Goal: Task Accomplishment & Management: Complete application form

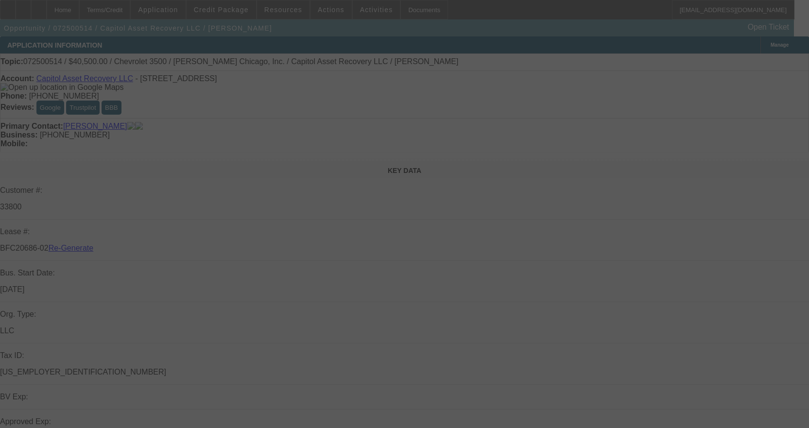
select select "3"
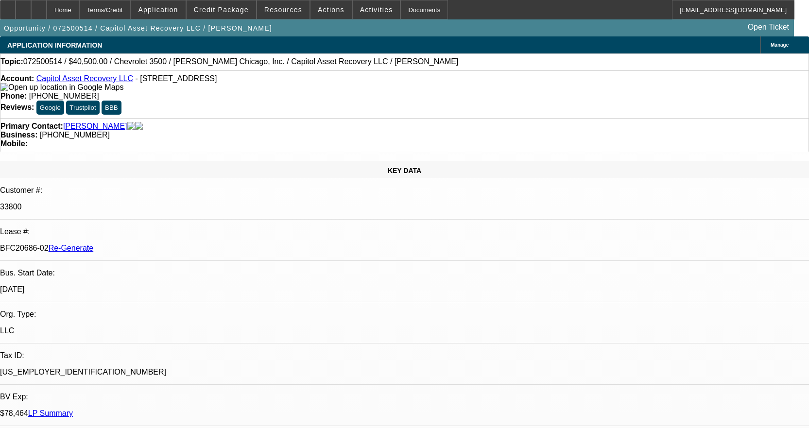
select select "0"
select select "2"
select select "0"
select select "6"
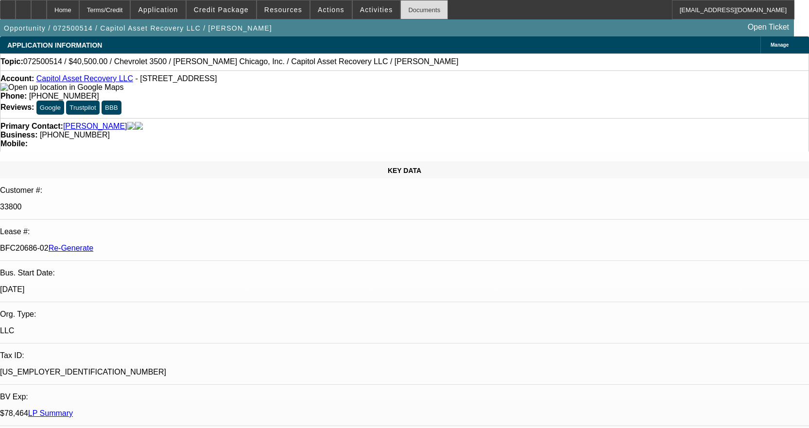
click at [413, 13] on div "Documents" at bounding box center [425, 9] width 48 height 19
click at [371, 6] on span "Activities" at bounding box center [376, 10] width 33 height 8
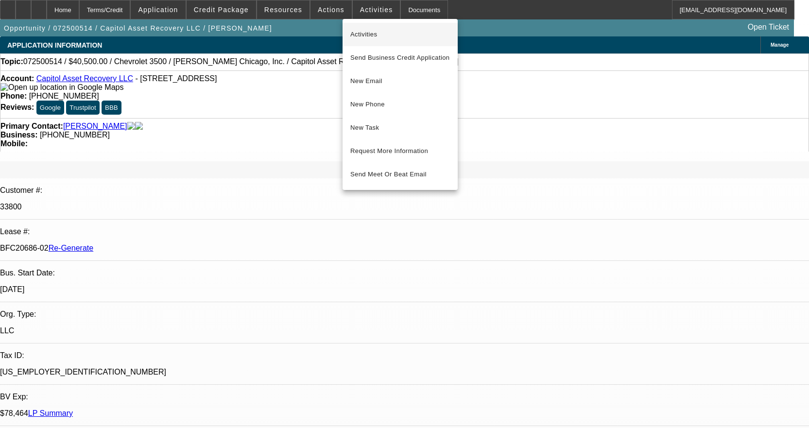
click at [353, 30] on span "Activities" at bounding box center [400, 35] width 100 height 12
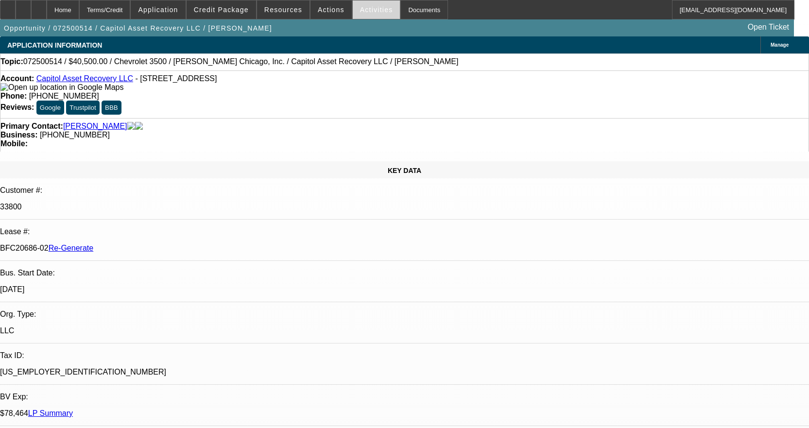
click at [365, 11] on span "Activities" at bounding box center [376, 10] width 33 height 8
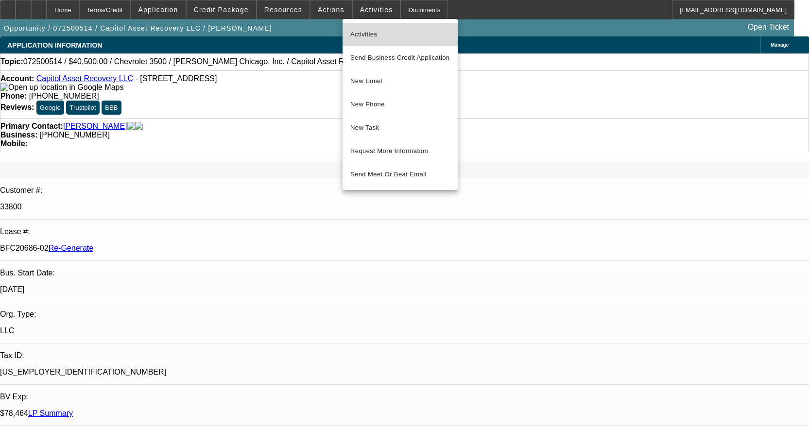
click at [367, 41] on button "Activities" at bounding box center [400, 34] width 115 height 23
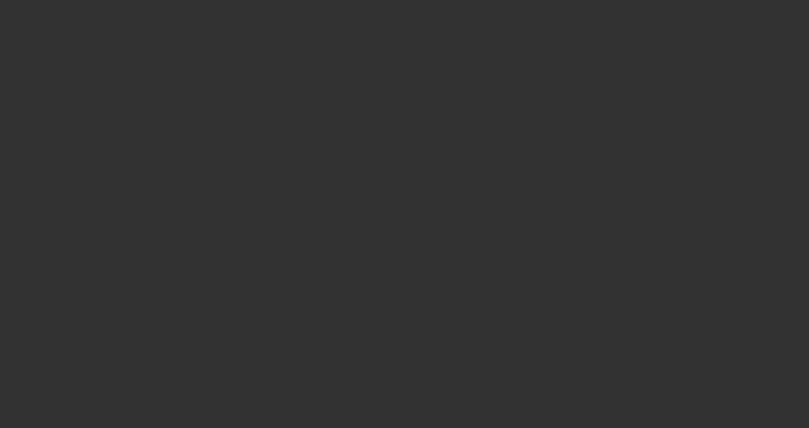
select select "4"
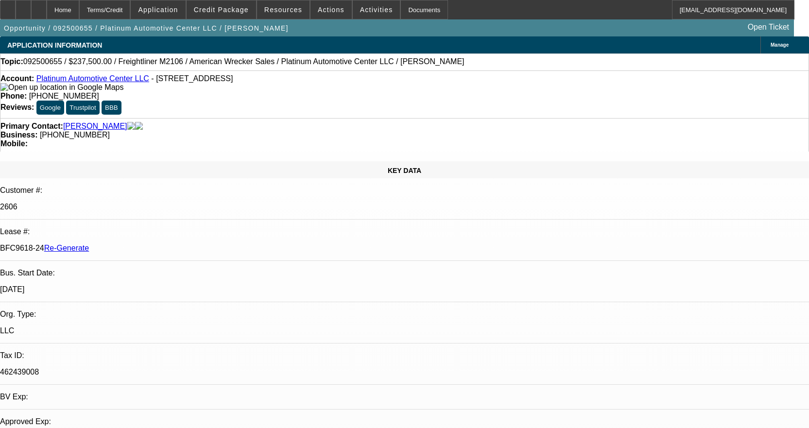
select select "0"
select select "2"
select select "0"
select select "6"
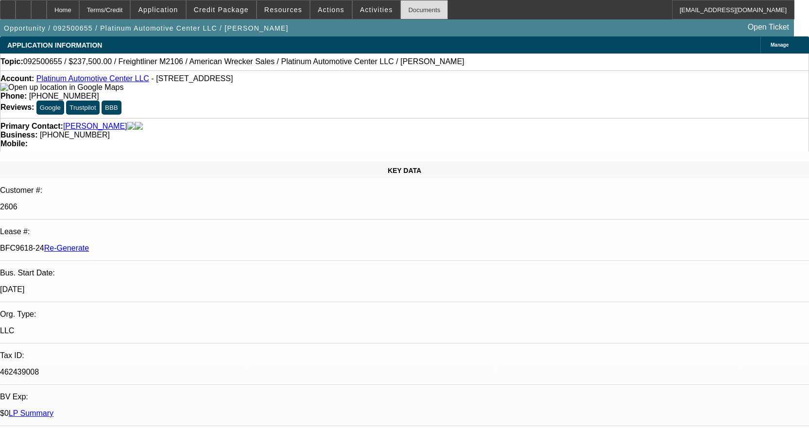
click at [414, 10] on div "Documents" at bounding box center [425, 9] width 48 height 19
click at [364, 14] on span at bounding box center [377, 9] width 48 height 23
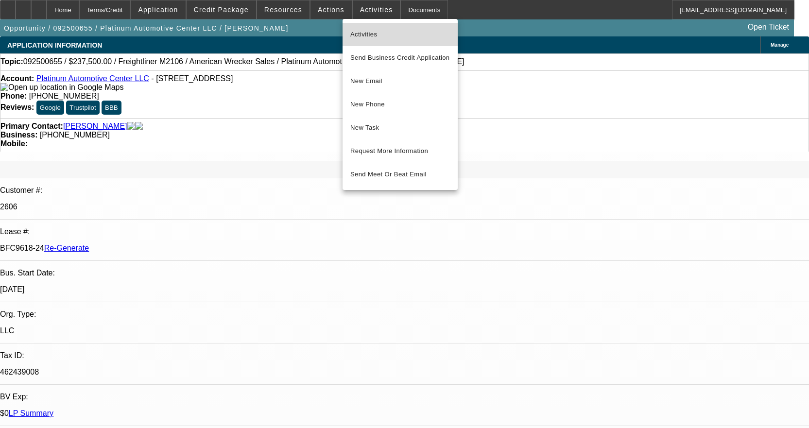
click at [368, 33] on span "Activities" at bounding box center [400, 35] width 100 height 12
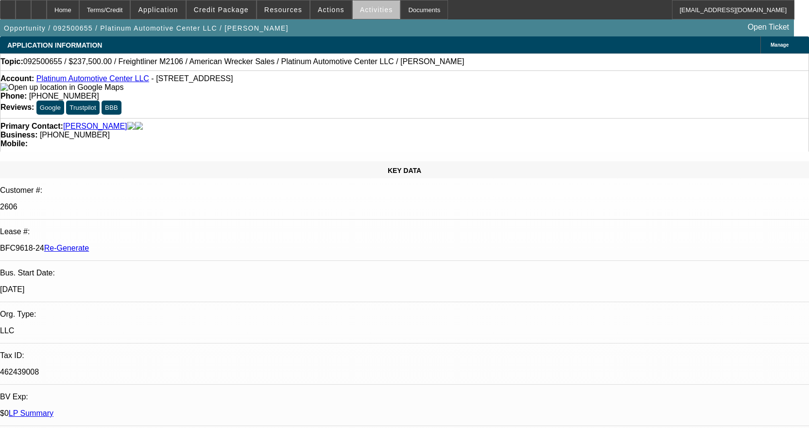
click at [370, 11] on span "Activities" at bounding box center [376, 10] width 33 height 8
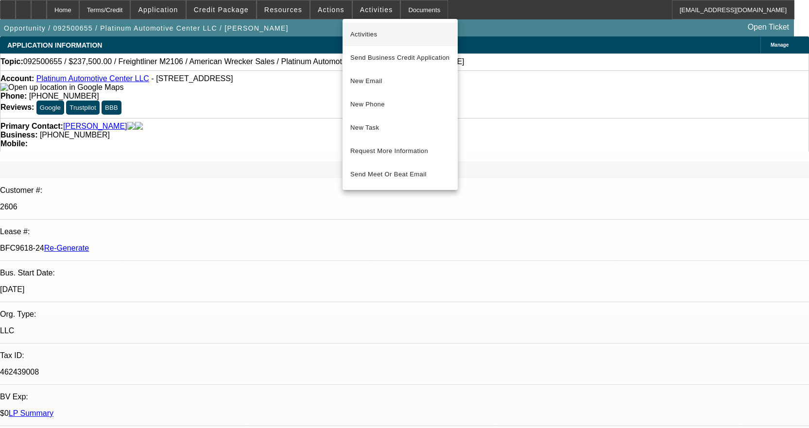
click at [372, 27] on button "Activities" at bounding box center [400, 34] width 115 height 23
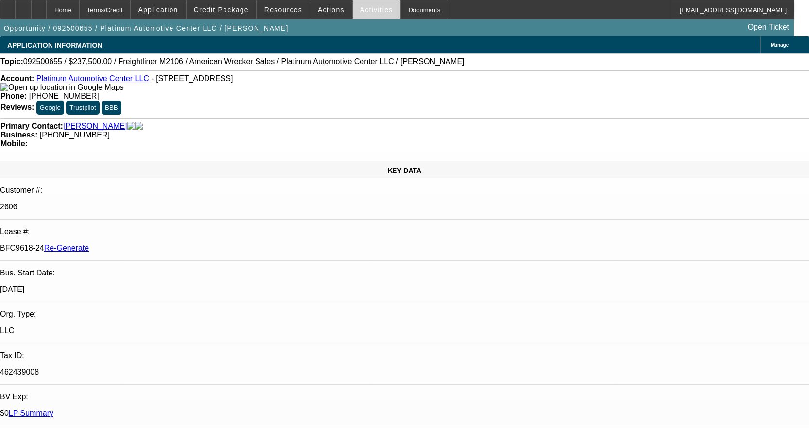
click at [367, 13] on span "Activities" at bounding box center [376, 10] width 33 height 8
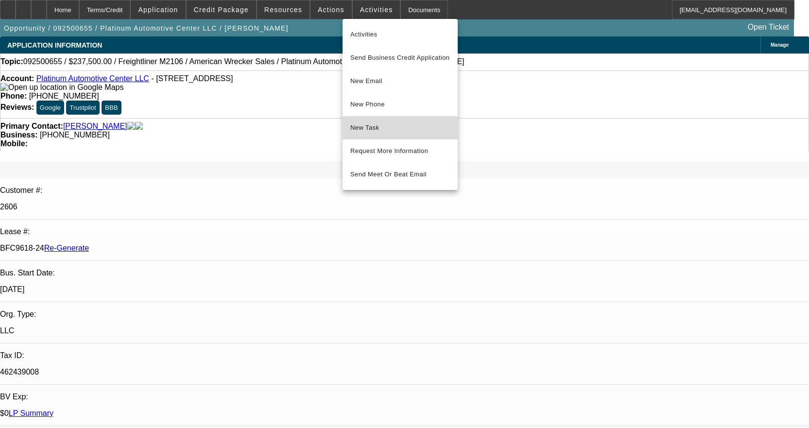
click at [387, 136] on button "New Task" at bounding box center [400, 127] width 115 height 23
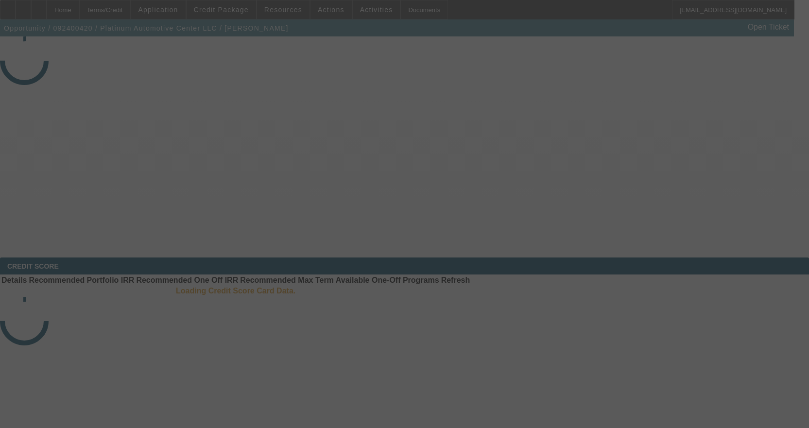
select select "4"
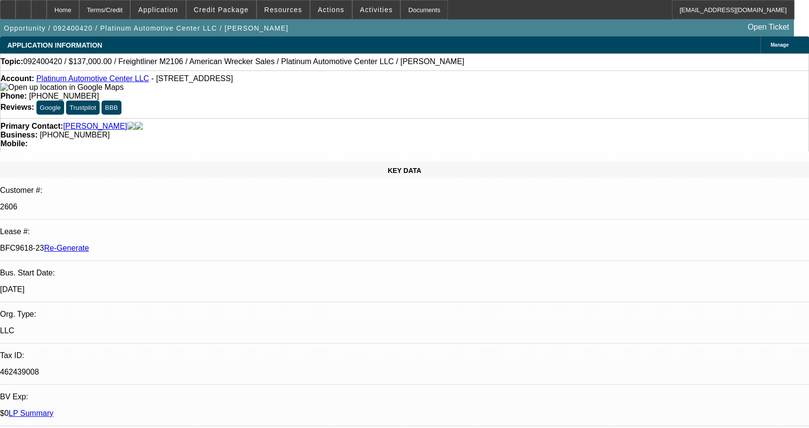
select select "0"
select select "2"
select select "0"
select select "6"
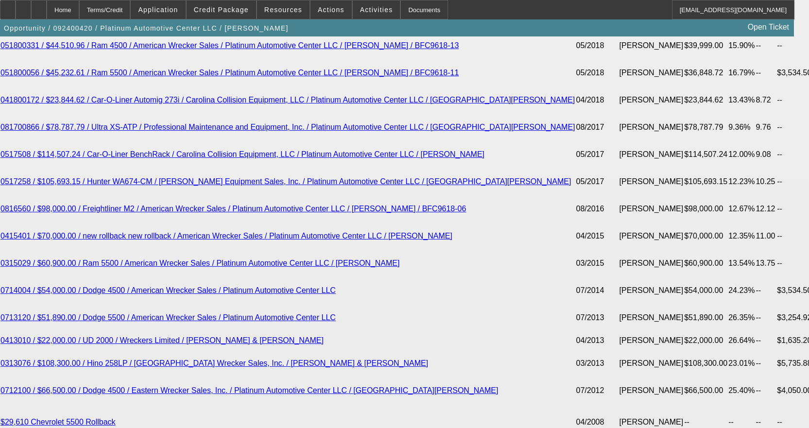
scroll to position [2284, 0]
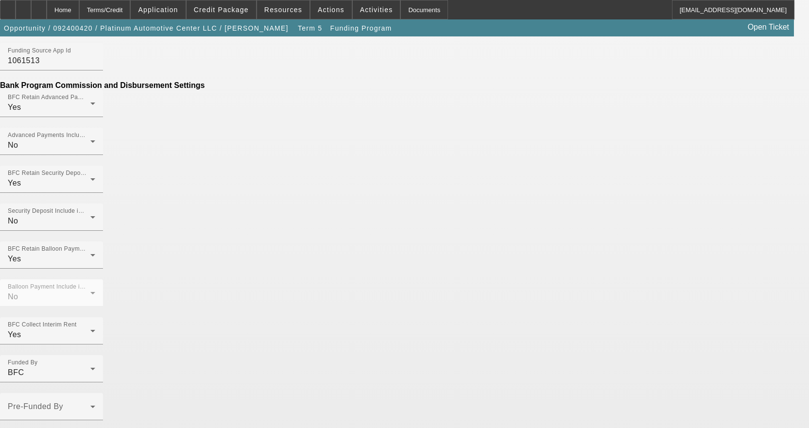
scroll to position [535, 0]
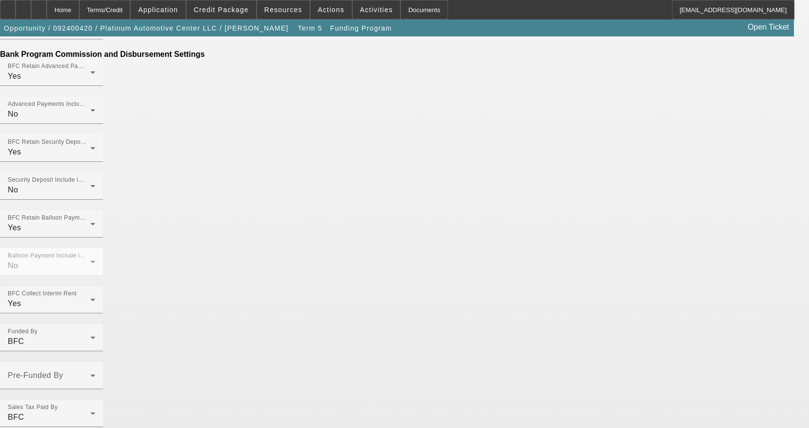
scroll to position [556, 0]
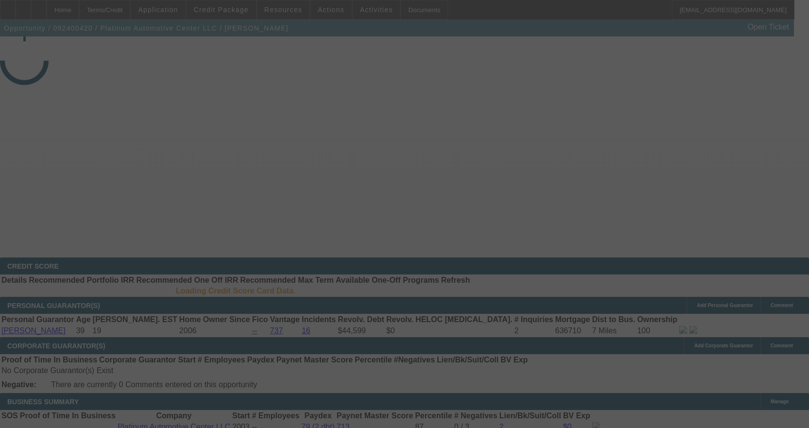
select select "4"
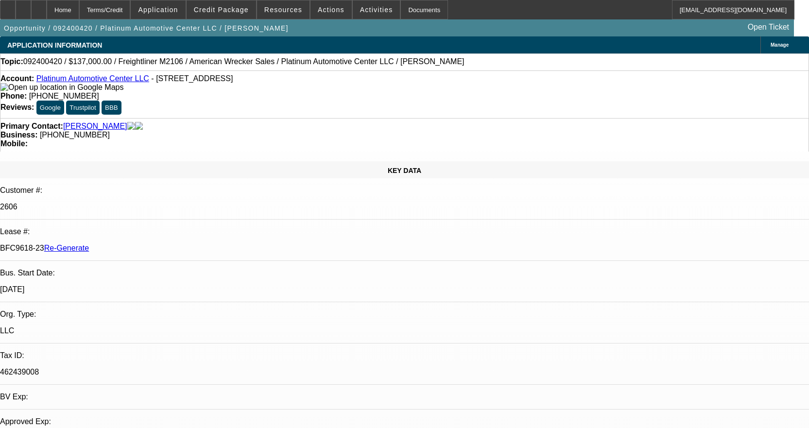
select select "0"
select select "2"
select select "0"
select select "6"
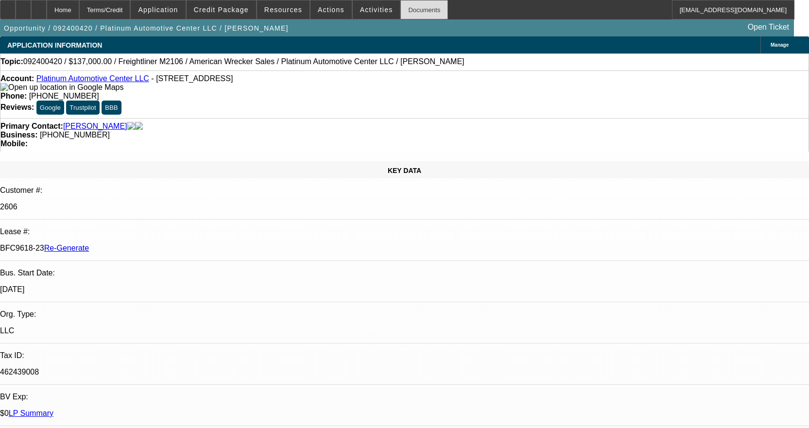
click at [401, 10] on div "Documents" at bounding box center [425, 9] width 48 height 19
click at [405, 8] on div "Documents" at bounding box center [425, 9] width 48 height 19
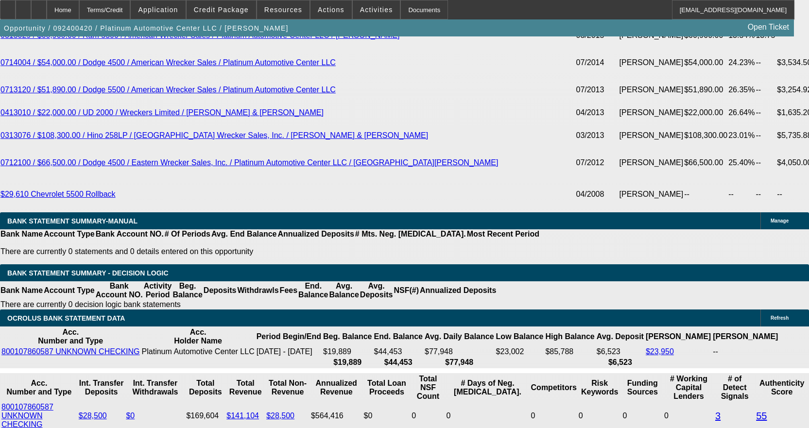
scroll to position [2430, 0]
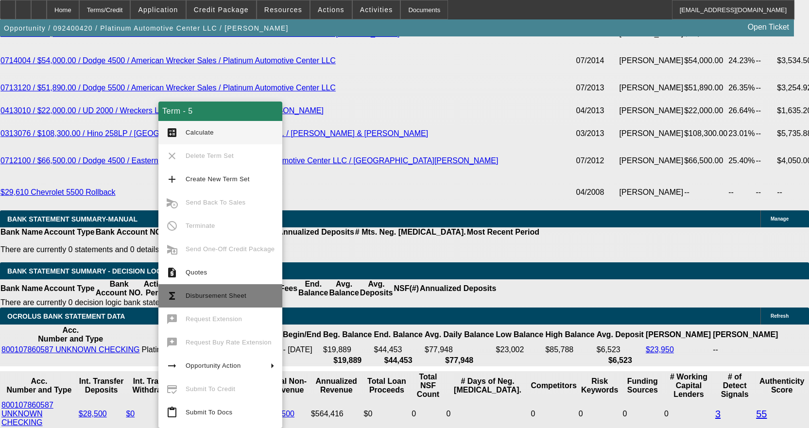
click at [210, 285] on button "functions Disbursement Sheet" at bounding box center [220, 295] width 124 height 23
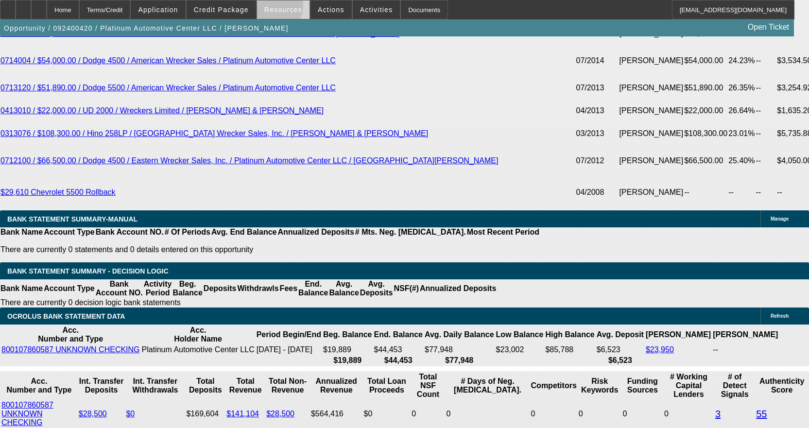
click at [278, 8] on span "Resources" at bounding box center [283, 10] width 38 height 8
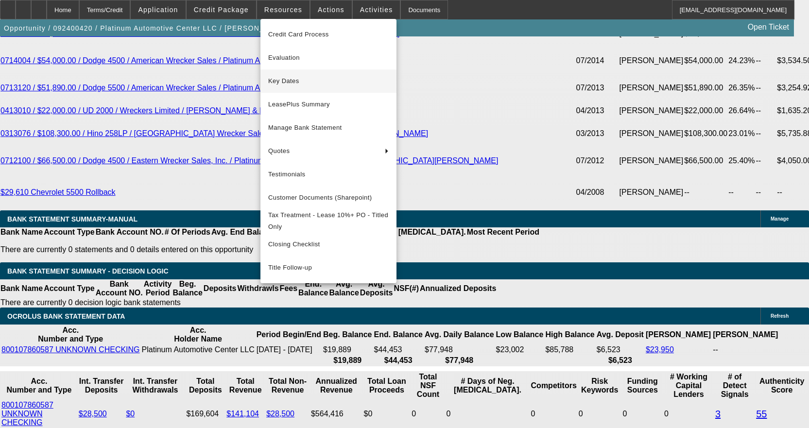
click at [286, 78] on span "Key Dates" at bounding box center [328, 81] width 121 height 12
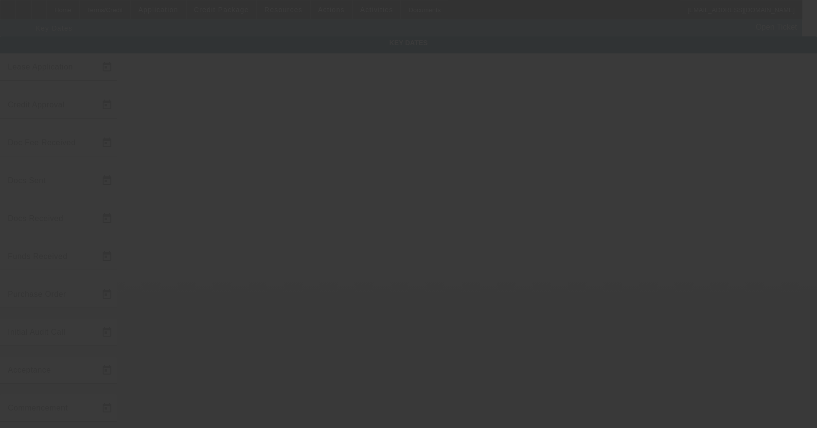
type input "9/17/2024"
type input "9/30/2025"
type input "10/8/2025"
type input "10/6/2025"
type input "10/8/2025"
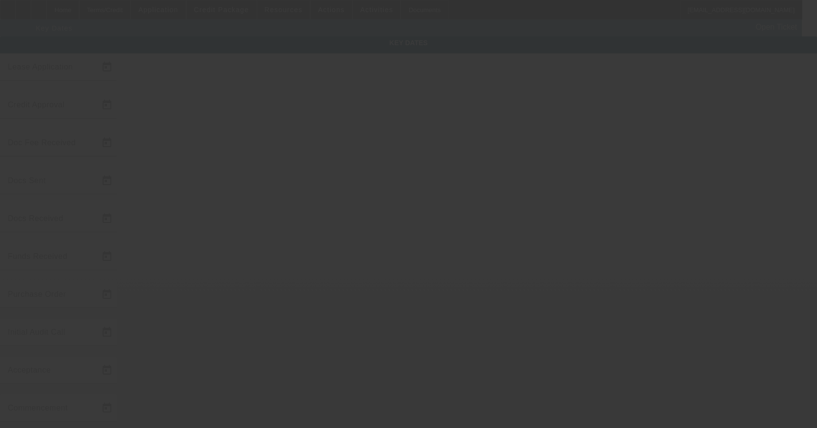
type input "10/8/2025"
type input "10/15/2025"
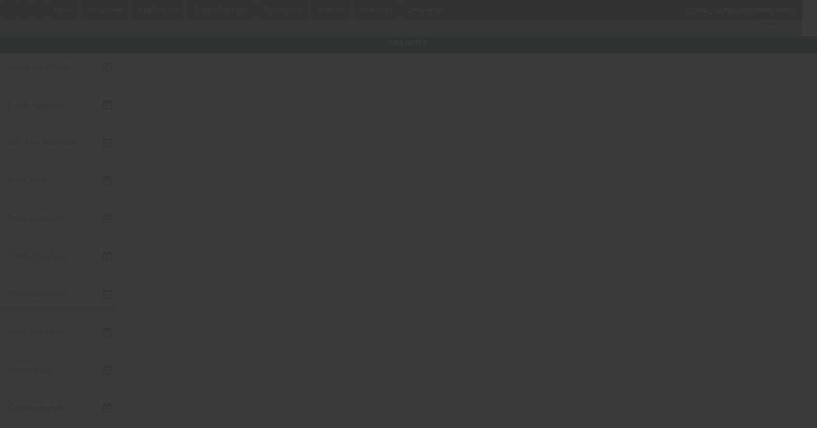
type input "11/15/2025"
type input "10/10/2025"
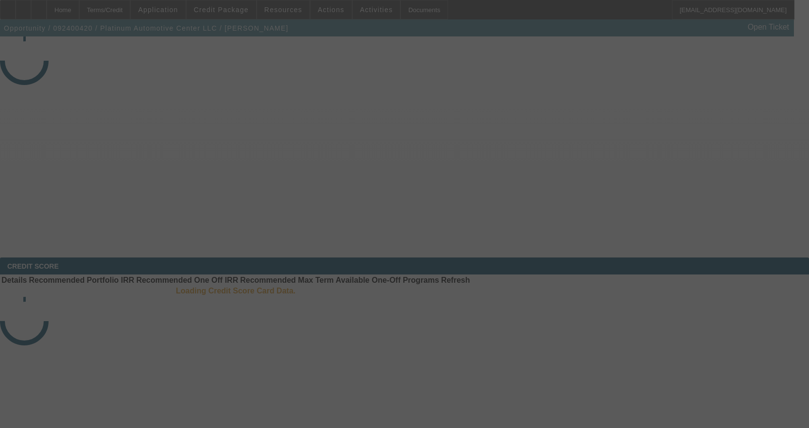
select select "4"
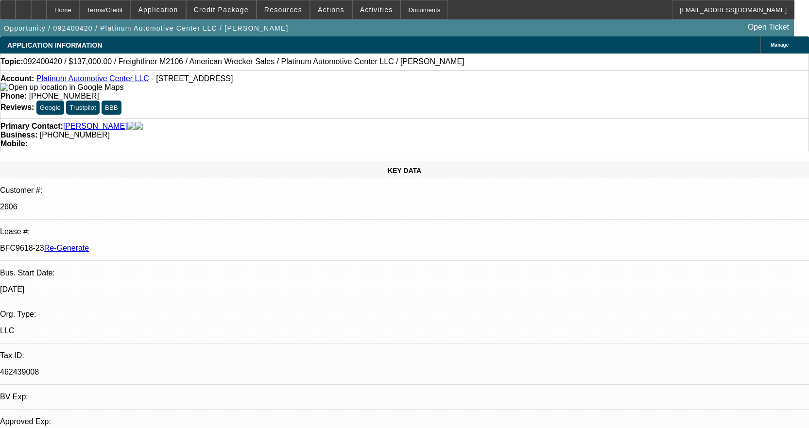
select select "0"
select select "2"
select select "0"
select select "6"
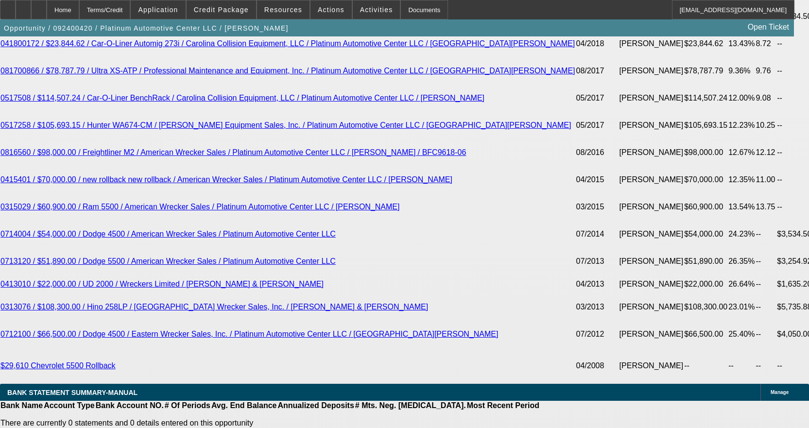
scroll to position [2333, 0]
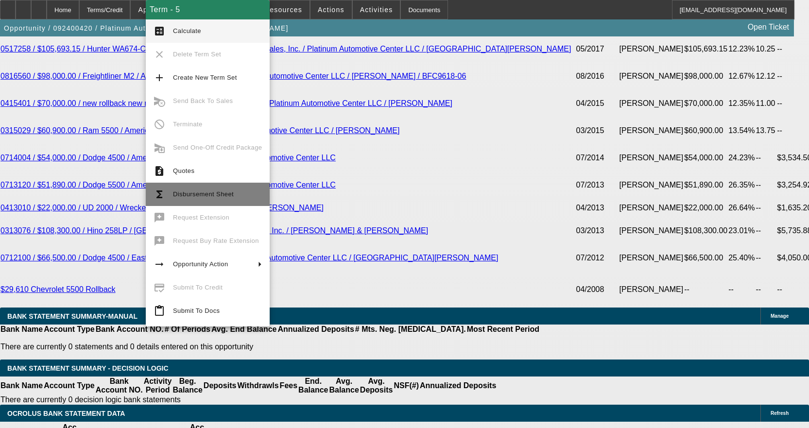
click at [193, 197] on span "Disbursement Sheet" at bounding box center [203, 194] width 61 height 7
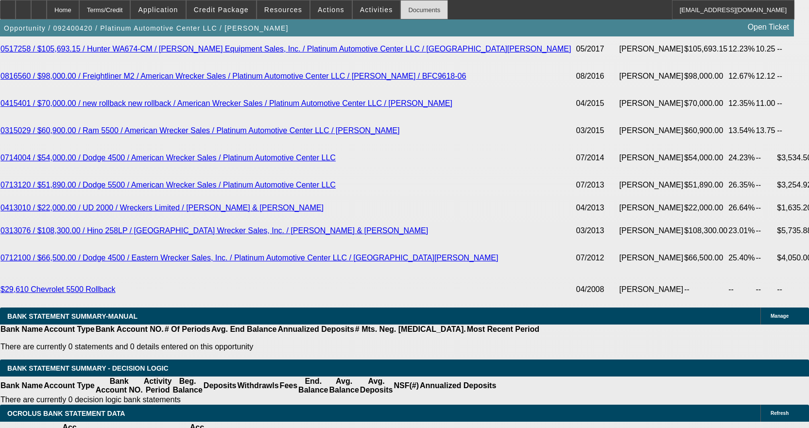
click at [412, 11] on div "Documents" at bounding box center [425, 9] width 48 height 19
click at [370, 15] on span at bounding box center [377, 9] width 48 height 23
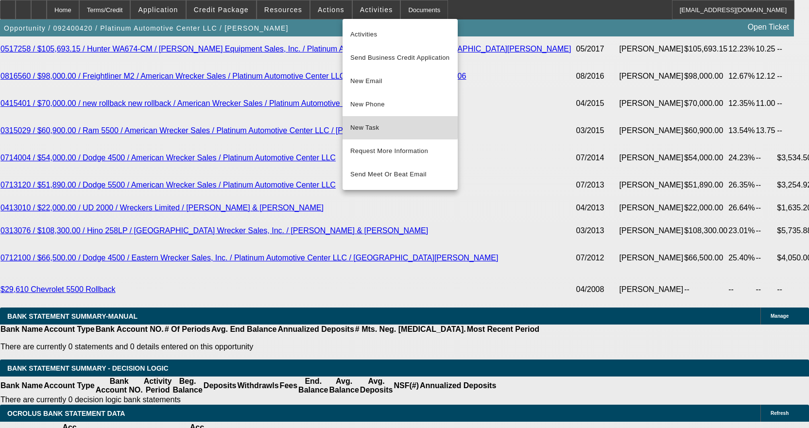
click at [389, 124] on span "New Task" at bounding box center [400, 128] width 100 height 12
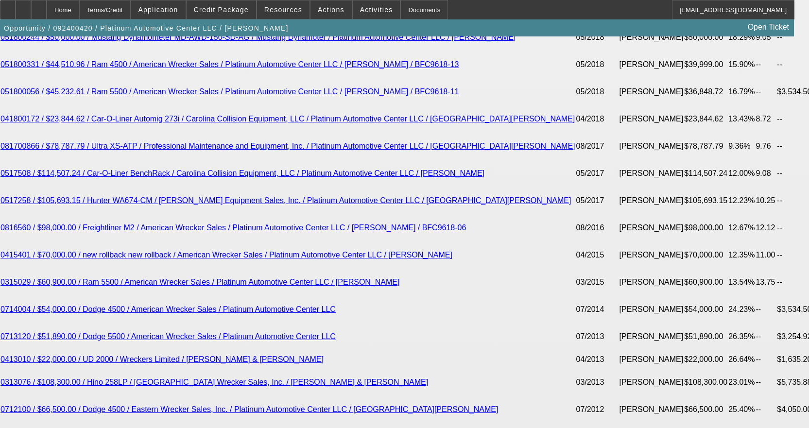
scroll to position [2041, 0]
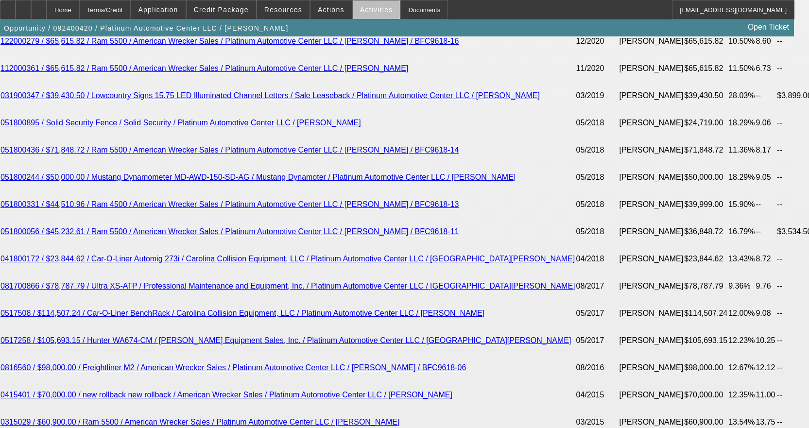
click at [367, 11] on span "Activities" at bounding box center [376, 10] width 33 height 8
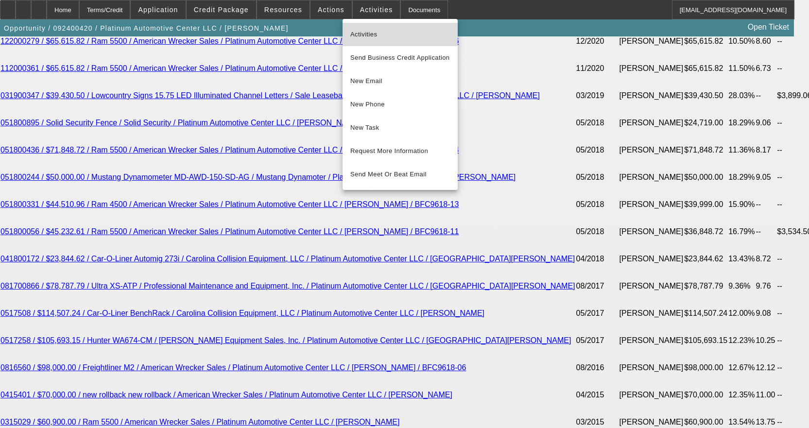
click at [374, 34] on span "Activities" at bounding box center [400, 35] width 100 height 12
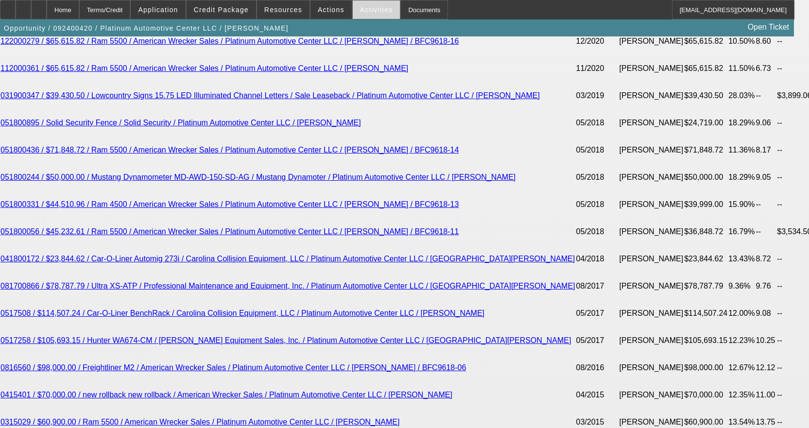
click at [353, 14] on span at bounding box center [377, 9] width 48 height 23
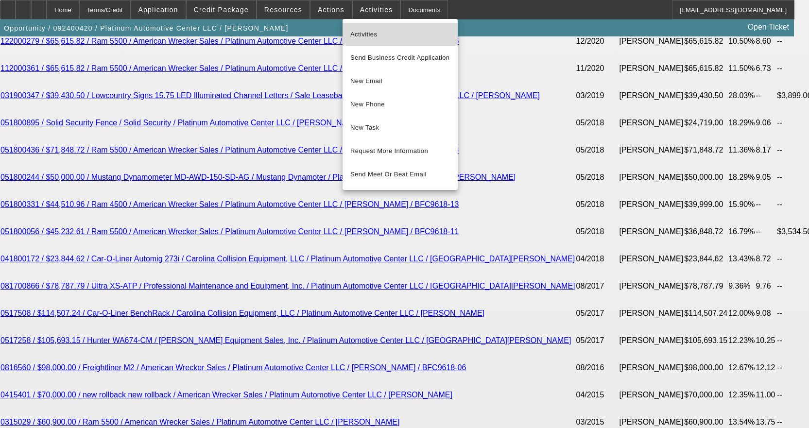
click at [366, 29] on span "Activities" at bounding box center [400, 35] width 100 height 12
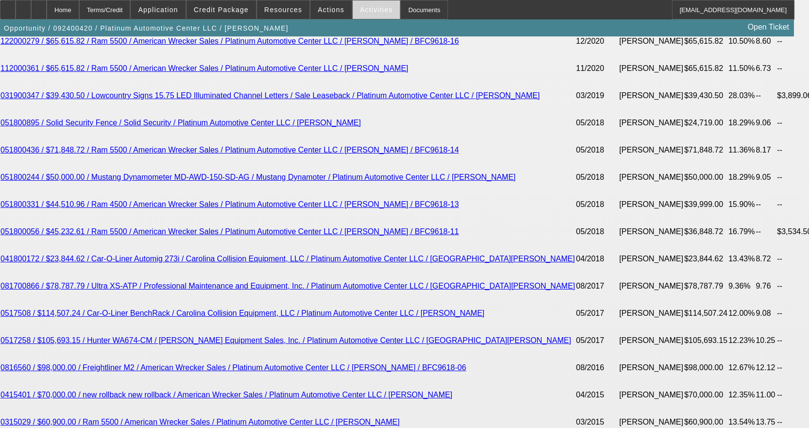
click at [367, 8] on span "Activities" at bounding box center [376, 10] width 33 height 8
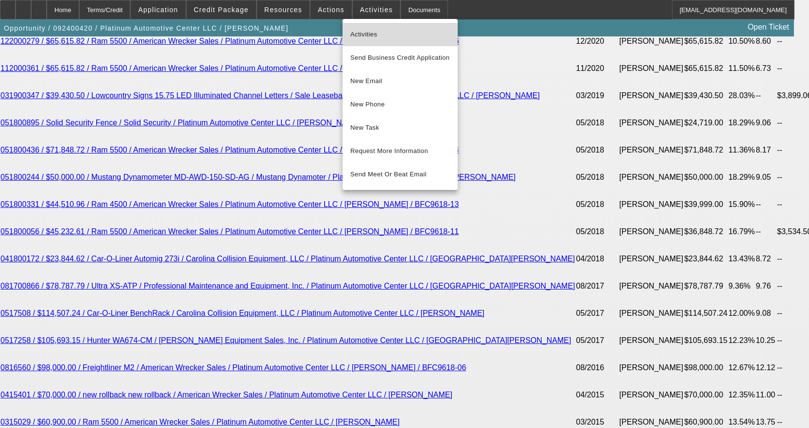
click at [374, 29] on span "Activities" at bounding box center [400, 35] width 100 height 12
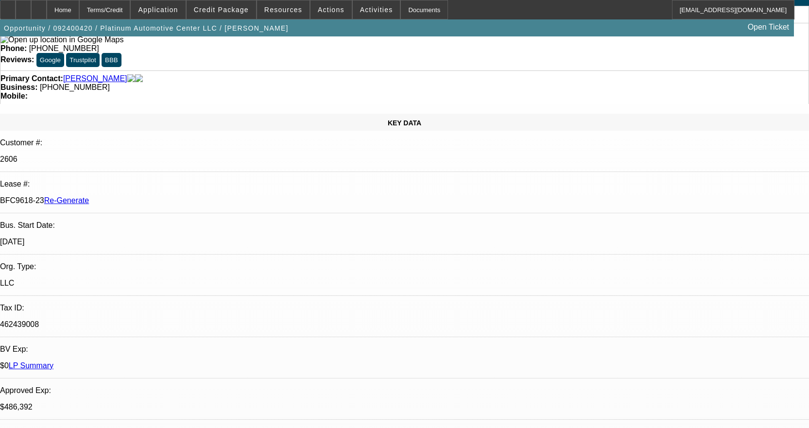
scroll to position [0, 0]
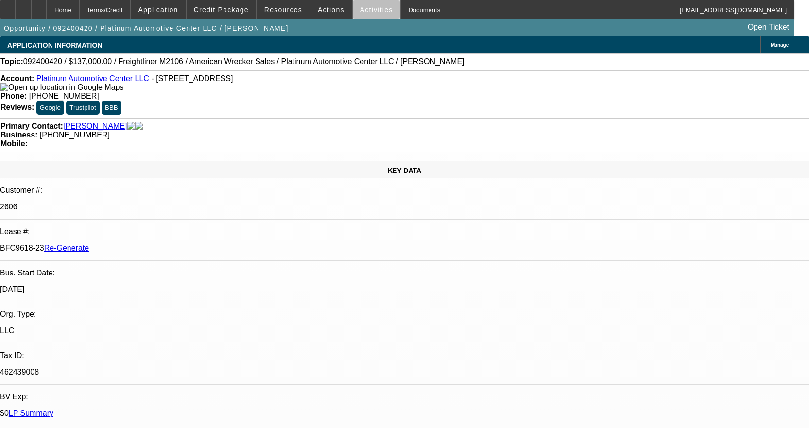
click at [374, 13] on span "Activities" at bounding box center [376, 10] width 33 height 8
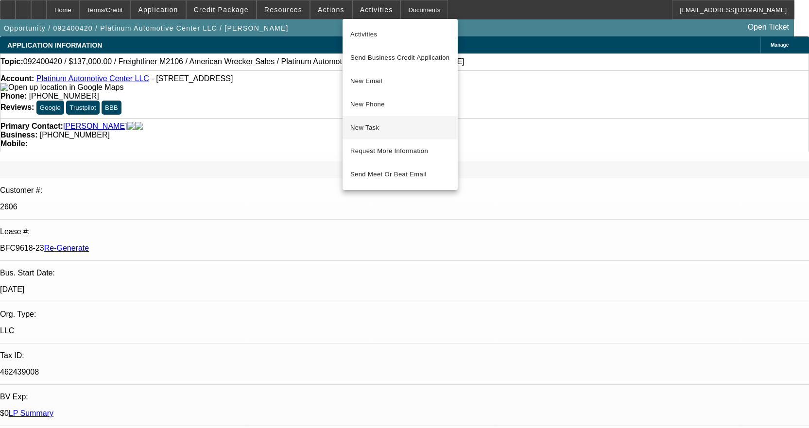
click at [384, 125] on span "New Task" at bounding box center [400, 128] width 100 height 12
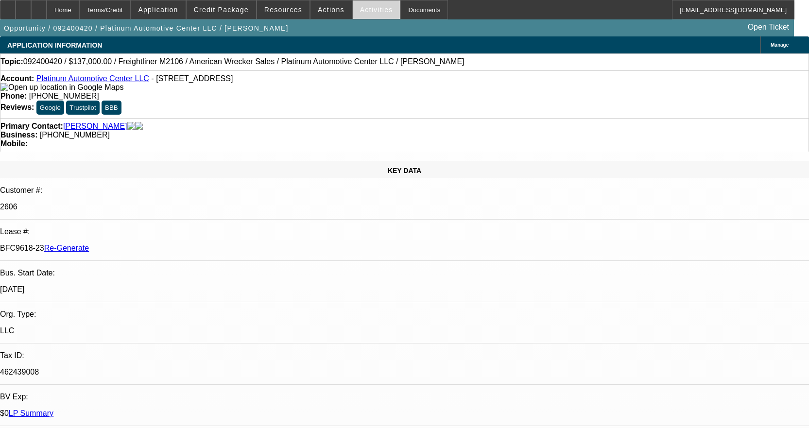
click at [369, 9] on span "Activities" at bounding box center [376, 10] width 33 height 8
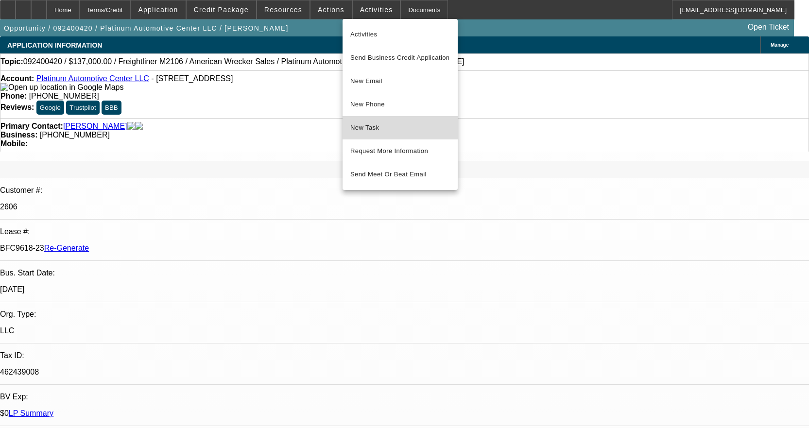
click at [379, 127] on span "New Task" at bounding box center [400, 128] width 100 height 12
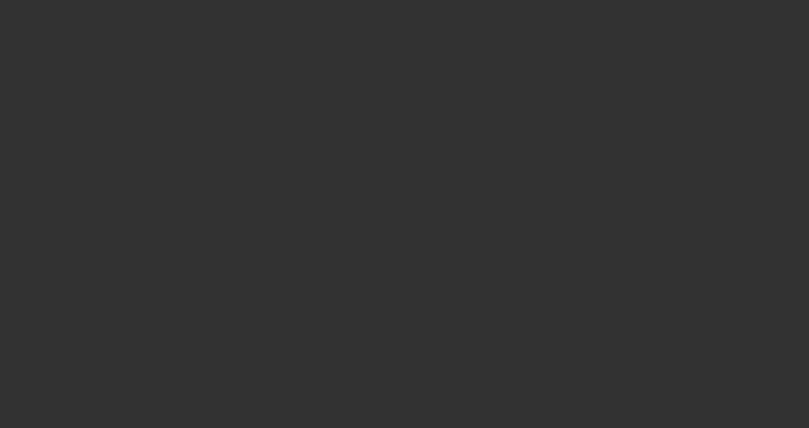
select select "3"
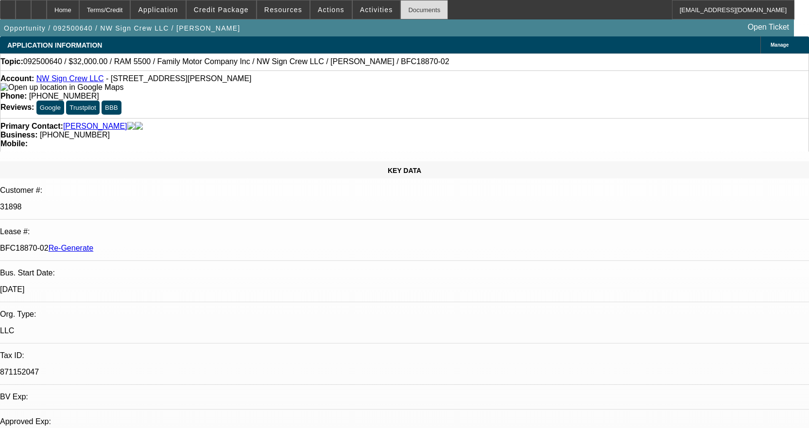
select select "0"
select select "2"
select select "0"
select select "6"
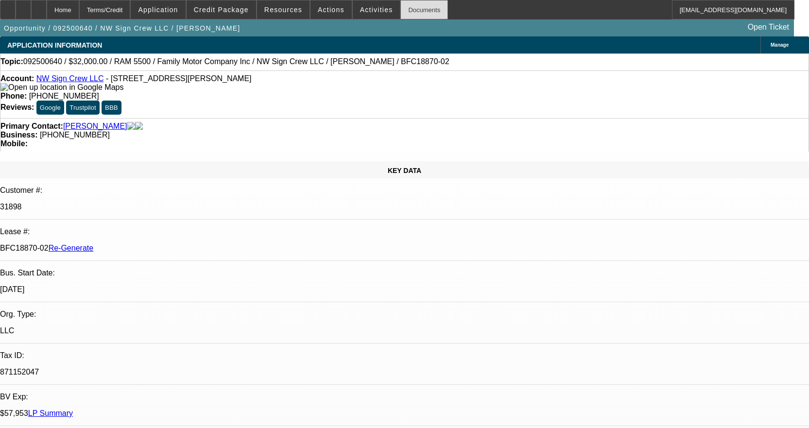
click at [410, 13] on div "Documents" at bounding box center [425, 9] width 48 height 19
click at [241, 13] on button "Credit Package" at bounding box center [222, 9] width 70 height 18
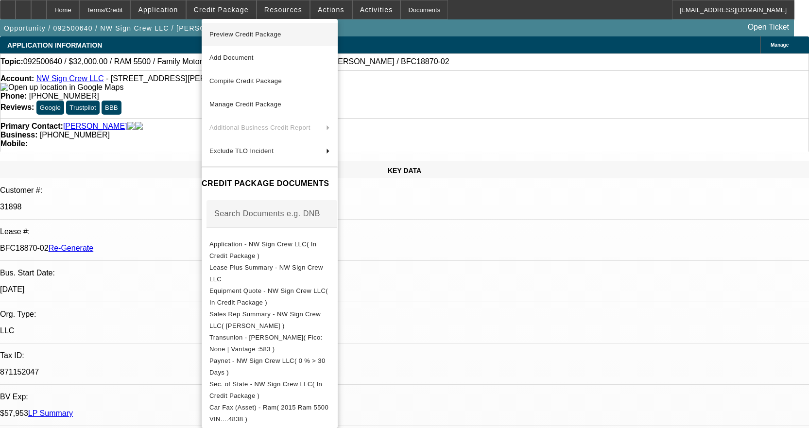
click at [226, 39] on span "Preview Credit Package" at bounding box center [269, 35] width 121 height 12
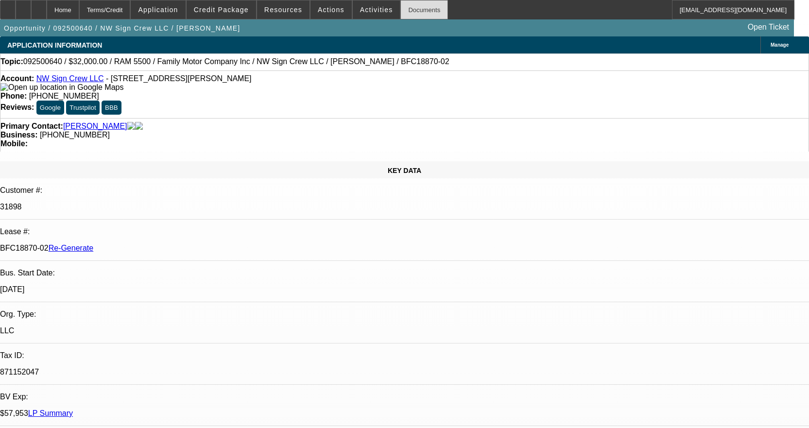
click at [404, 11] on div "Documents" at bounding box center [425, 9] width 48 height 19
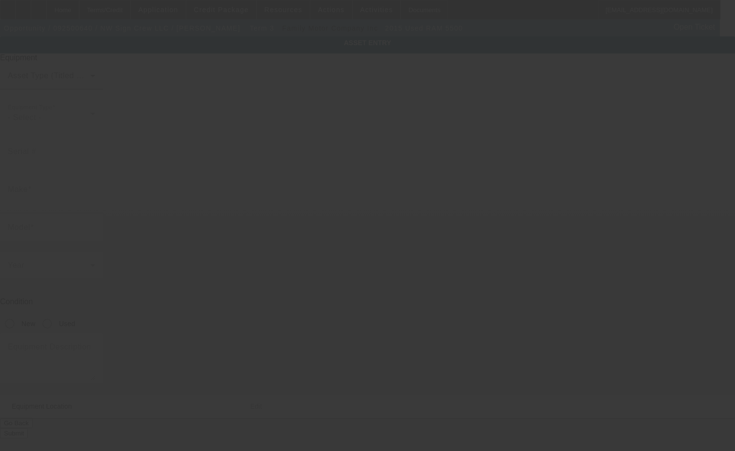
type input "[US_VEHICLE_IDENTIFICATION_NUMBER]"
type input "Ram"
type input "5500"
radio input "true"
type input "[STREET_ADDRESS][PERSON_NAME]"
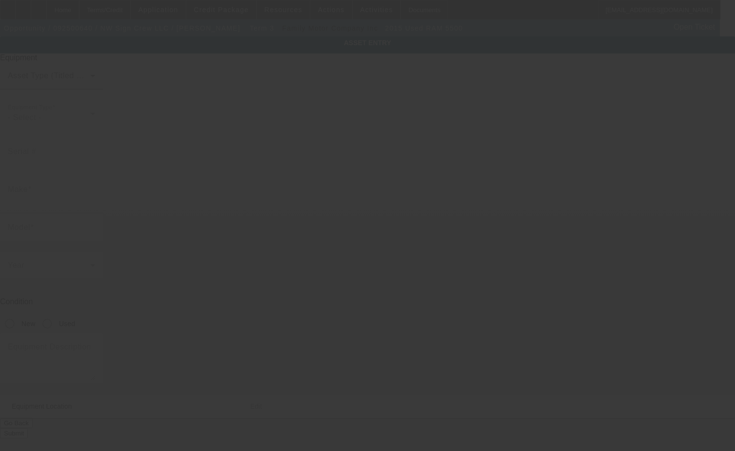
type input "Tenino"
type input "98589"
type input "[PERSON_NAME]"
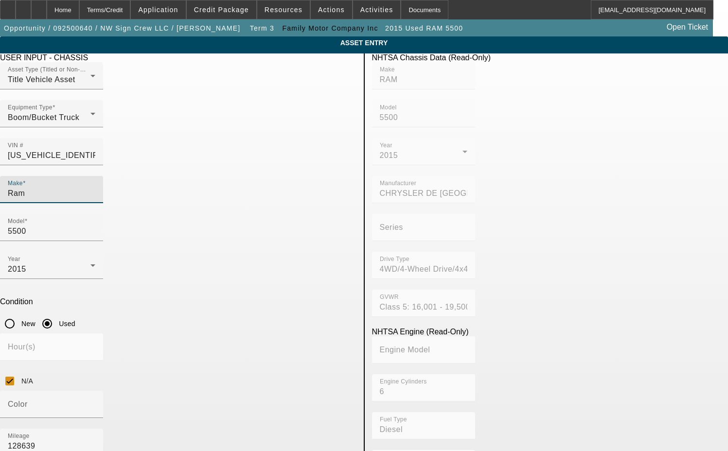
click at [95, 188] on input "Ram" at bounding box center [51, 194] width 87 height 12
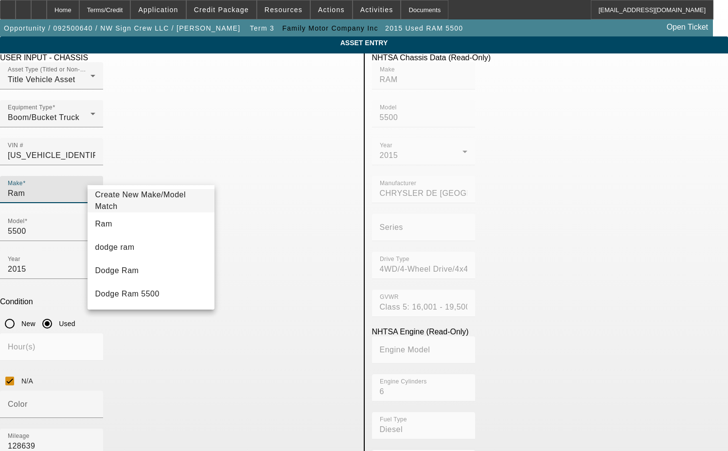
click at [132, 202] on span "Create New Make/Model Match" at bounding box center [140, 201] width 91 height 20
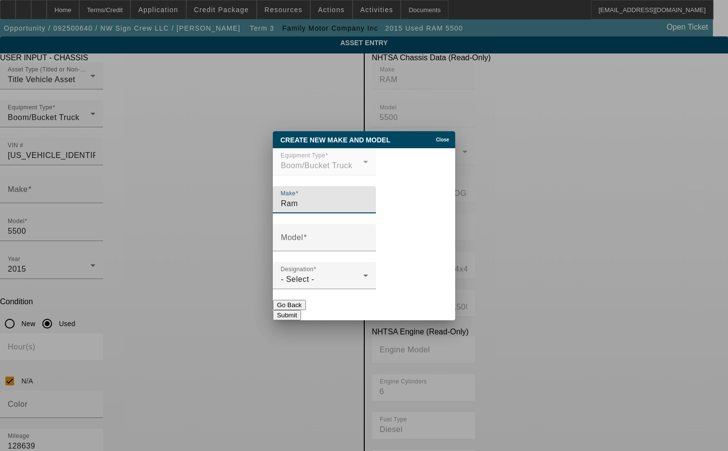
type input "Ram"
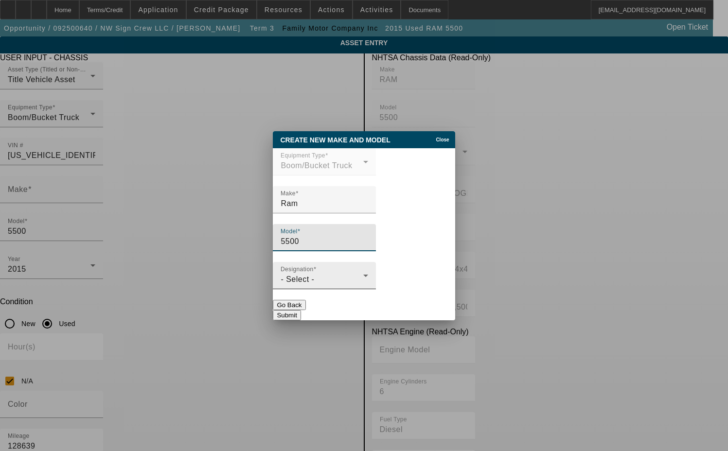
type input "5500"
click at [362, 281] on div "- Select -" at bounding box center [321, 280] width 83 height 12
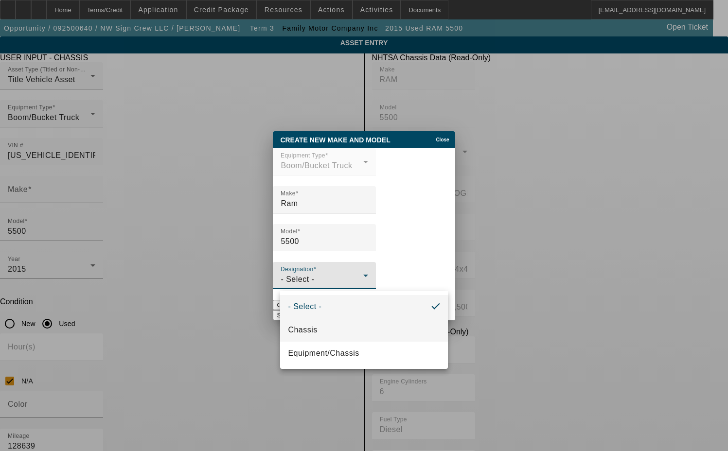
drag, startPoint x: 311, startPoint y: 327, endPoint x: 323, endPoint y: 322, distance: 13.1
click at [311, 327] on span "Chassis" at bounding box center [302, 330] width 29 height 12
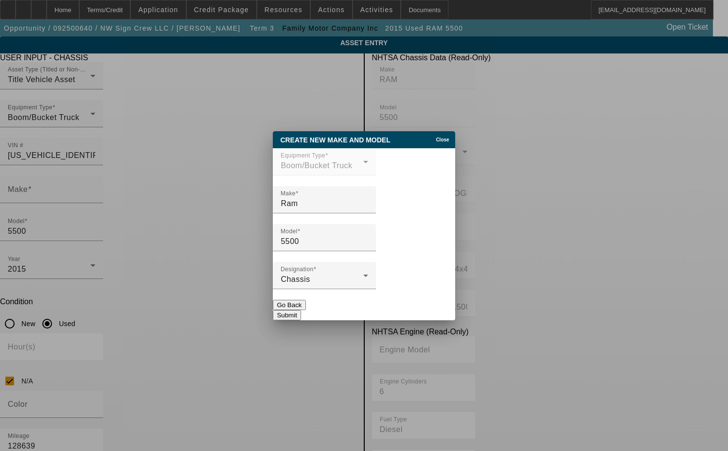
click at [300, 310] on button "Submit" at bounding box center [287, 315] width 28 height 10
type input "Ram"
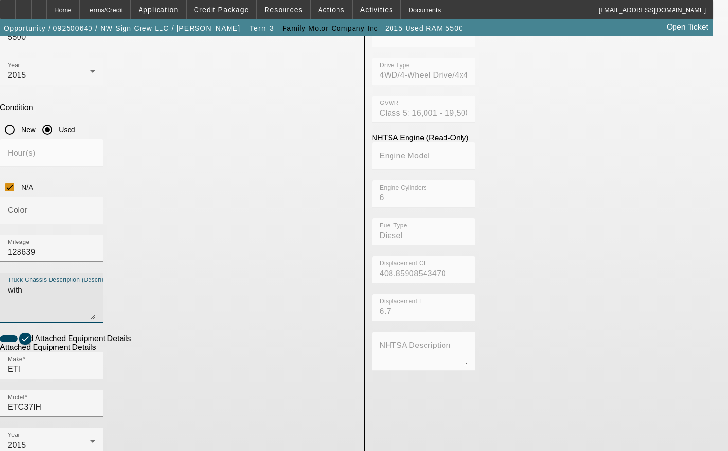
scroll to position [213, 0]
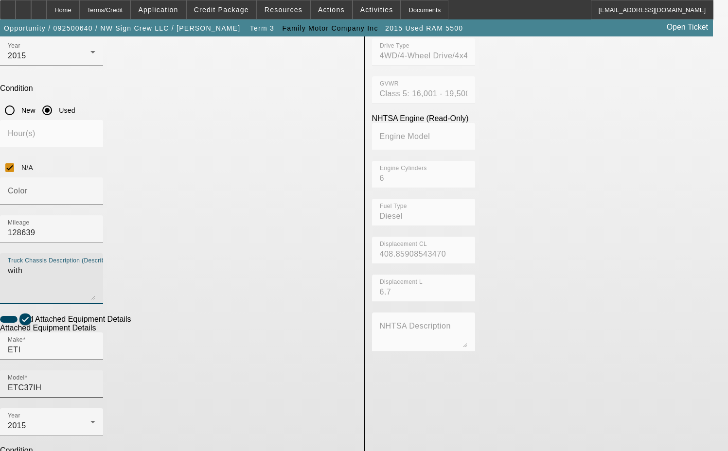
type textarea "with"
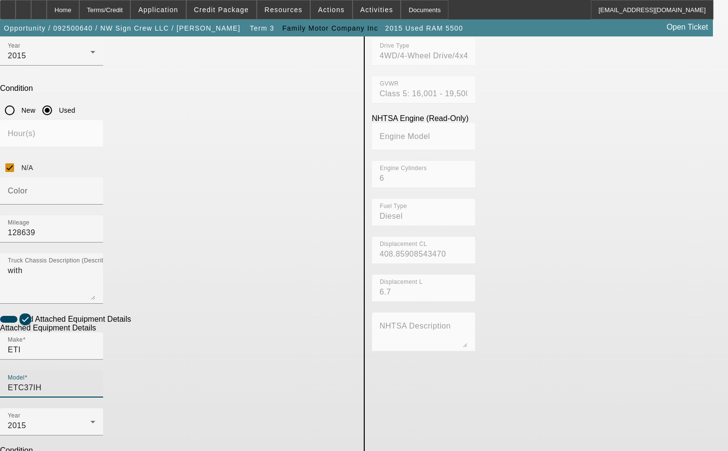
drag, startPoint x: 264, startPoint y: 218, endPoint x: 231, endPoint y: 222, distance: 33.2
click at [103, 370] on div "Model ETC37IH" at bounding box center [51, 383] width 103 height 27
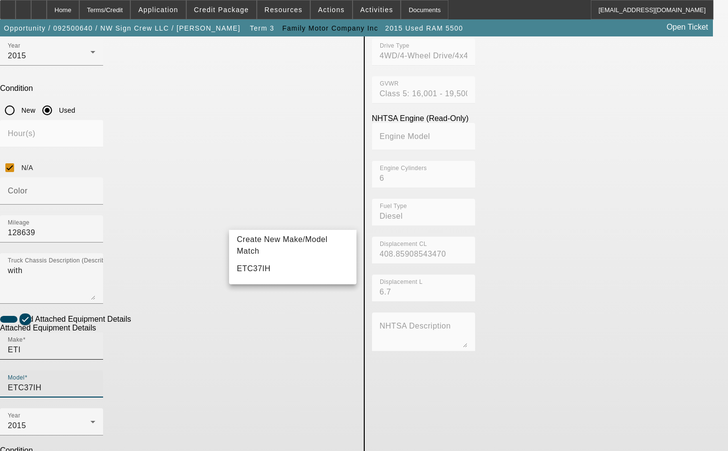
click at [95, 344] on input "ETI" at bounding box center [51, 350] width 87 height 12
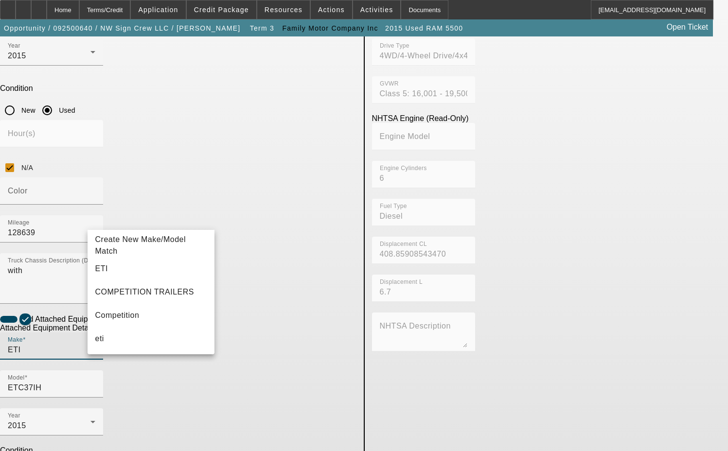
click at [95, 344] on input "ETI" at bounding box center [51, 350] width 87 height 12
click at [145, 241] on span "Create New Make/Model Match" at bounding box center [151, 245] width 112 height 23
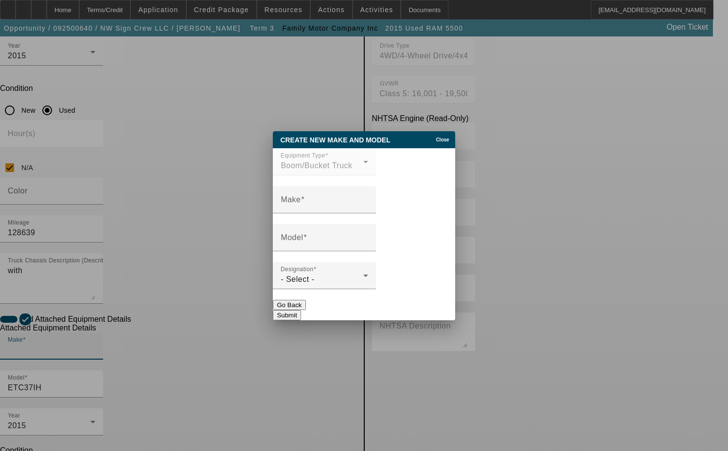
scroll to position [0, 0]
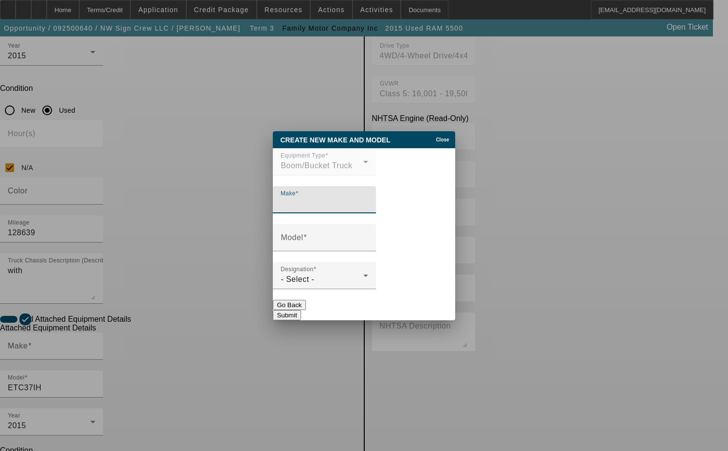
type input "T"
type input "ETI"
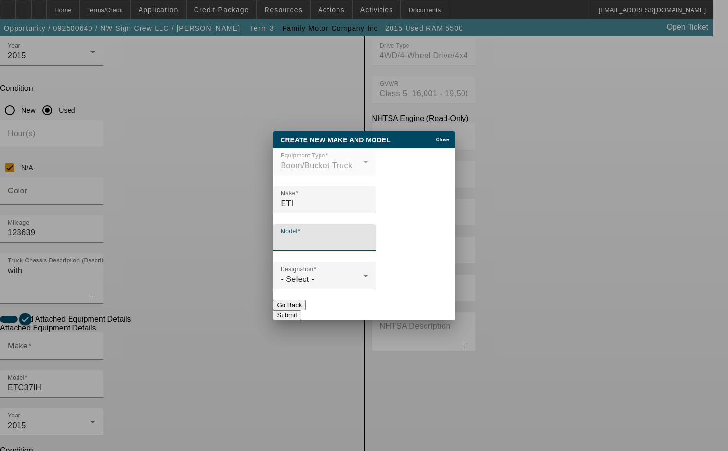
paste input "ETC37IH"
type input "ETC37IH 42' Bucket Truck"
click at [330, 271] on div "Designation - Select -" at bounding box center [323, 275] width 87 height 27
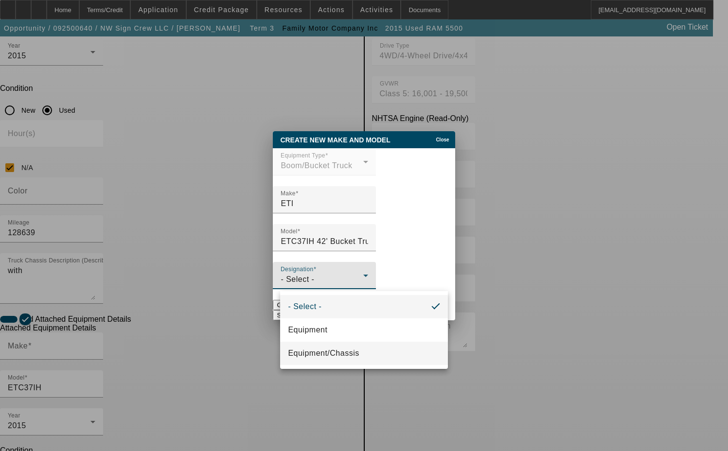
click at [329, 348] on span "Equipment/Chassis" at bounding box center [323, 354] width 71 height 12
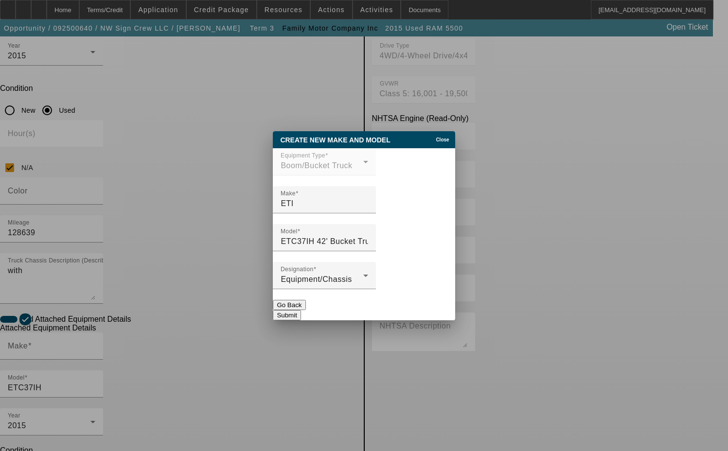
click at [300, 310] on button "Submit" at bounding box center [287, 315] width 28 height 10
type input "ETI"
type input "ETC37IH 42' Bucket Truck"
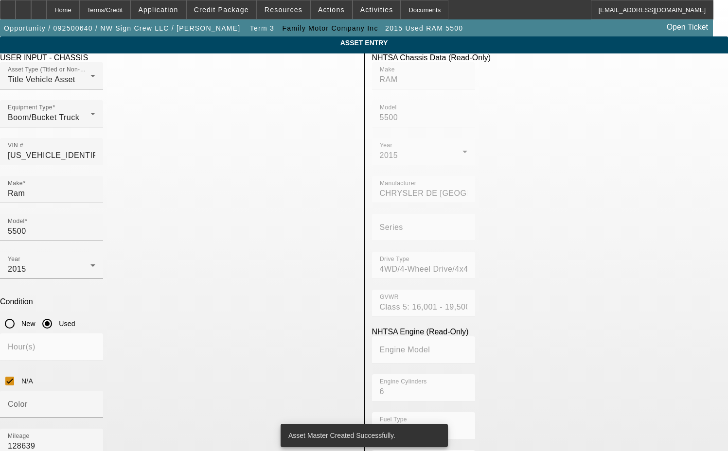
scroll to position [213, 0]
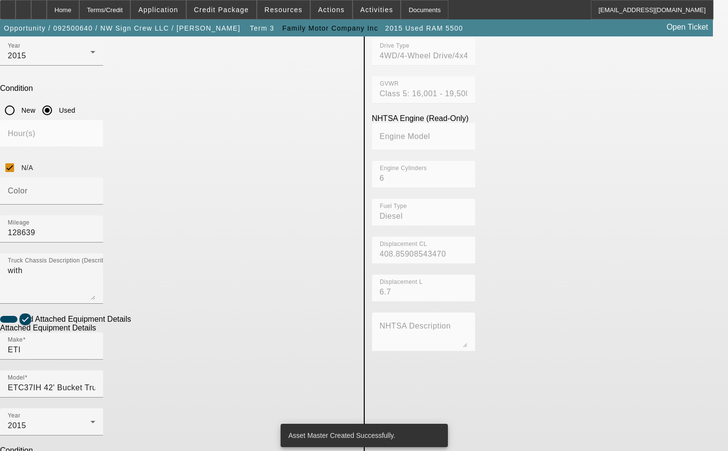
drag, startPoint x: 157, startPoint y: 343, endPoint x: 95, endPoint y: 349, distance: 61.6
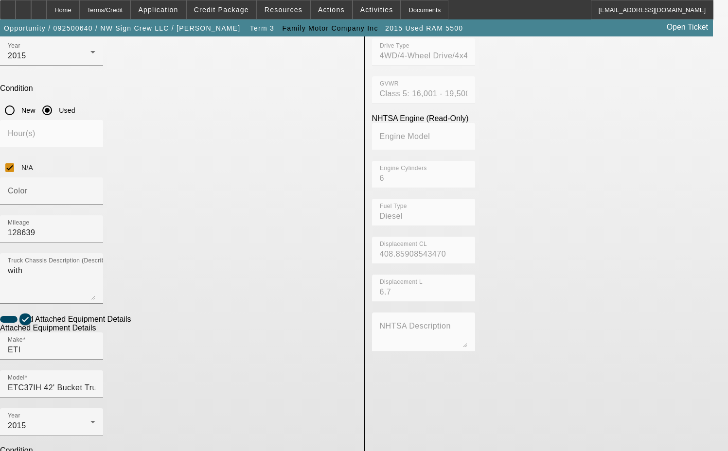
type textarea "includes all accessories, attachments and options."
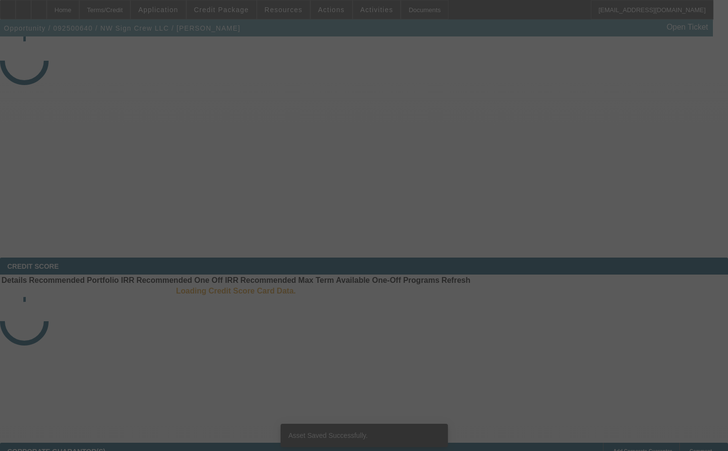
select select "3"
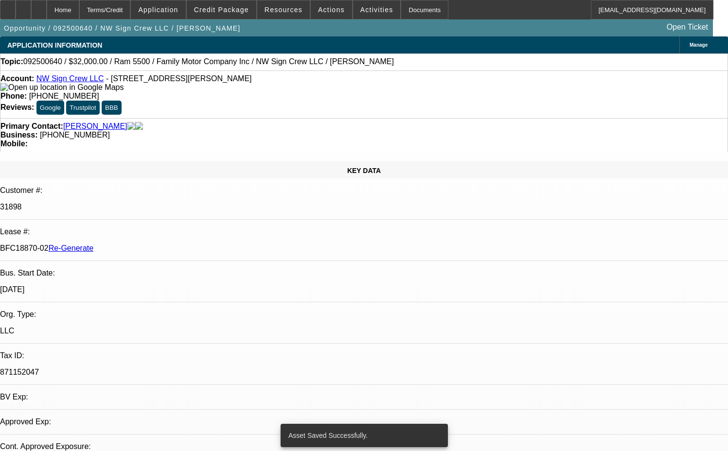
select select "0"
select select "2"
select select "0"
select select "6"
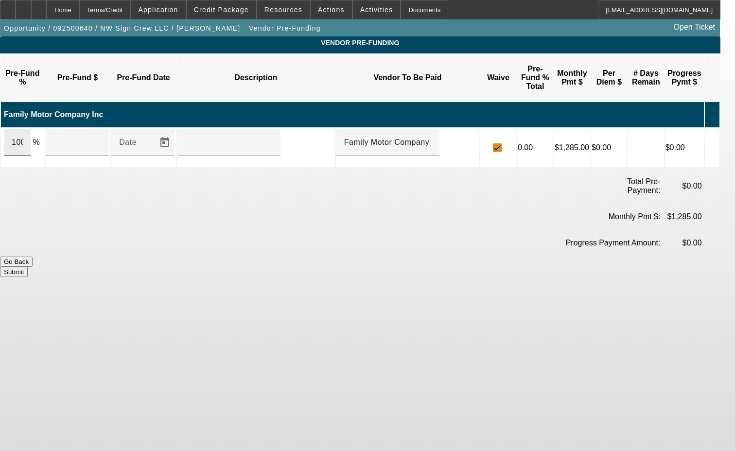
click at [23, 129] on div "100" at bounding box center [17, 142] width 11 height 27
type input "$36,750.00"
type input "Upon execution of this agreement"
click at [28, 267] on button "Submit" at bounding box center [14, 272] width 28 height 10
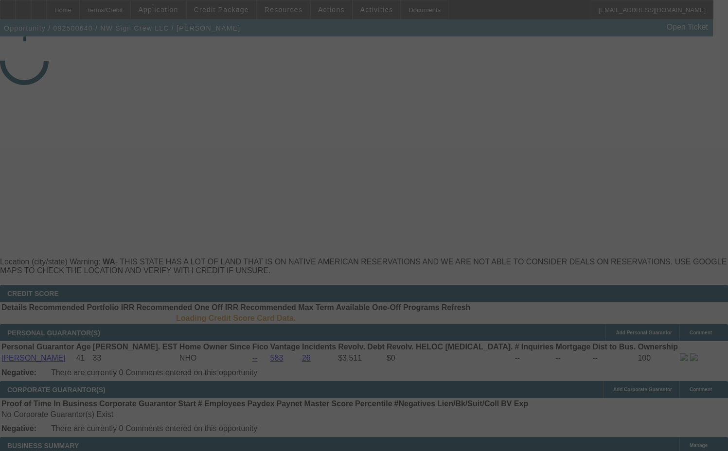
select select "3"
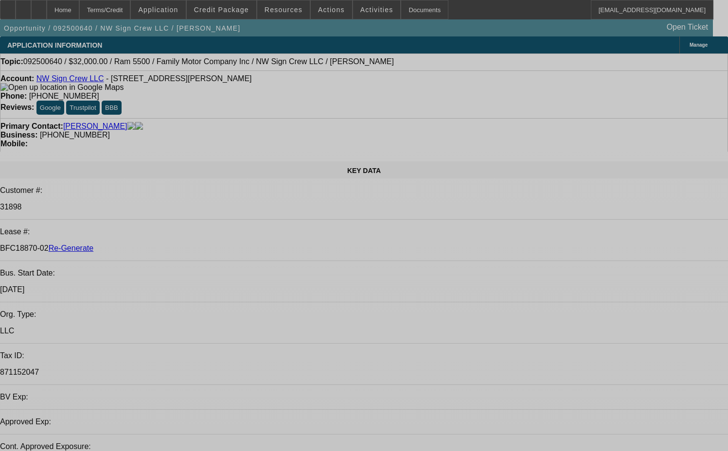
select select "0"
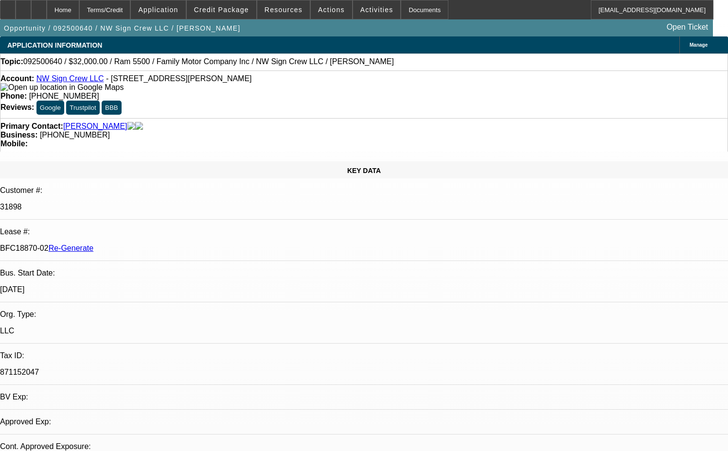
select select "2"
select select "0"
select select "6"
